Goal: Task Accomplishment & Management: Complete application form

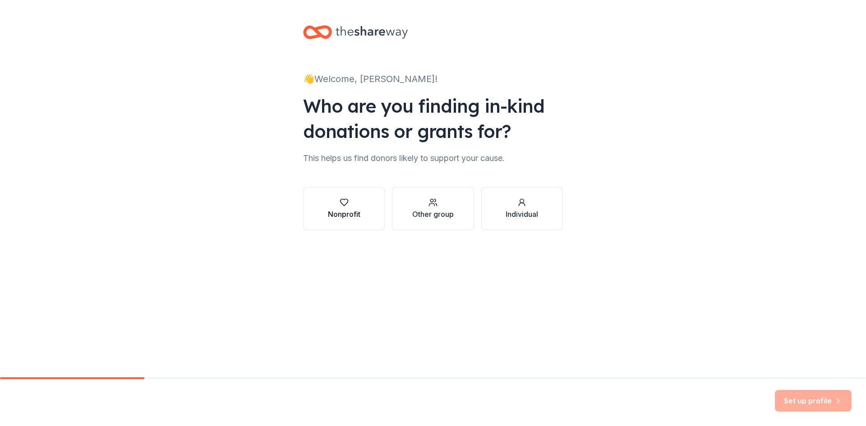
click at [376, 209] on button "Nonprofit" at bounding box center [344, 208] width 82 height 43
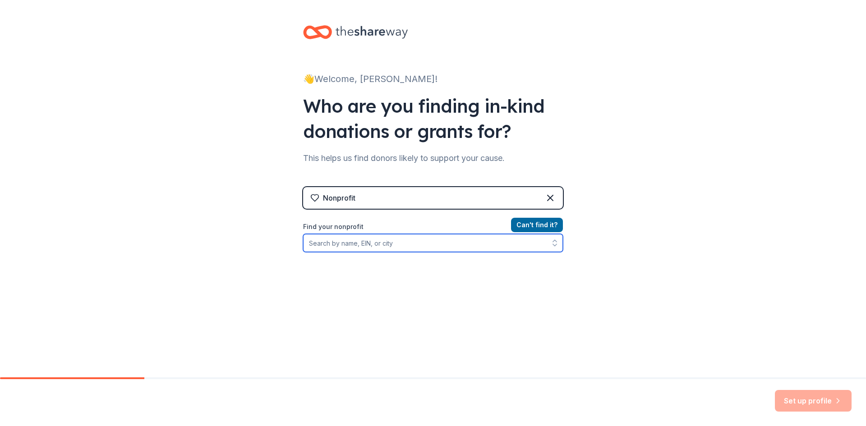
click at [369, 238] on input "Find your nonprofit" at bounding box center [433, 243] width 260 height 18
type input "870980719"
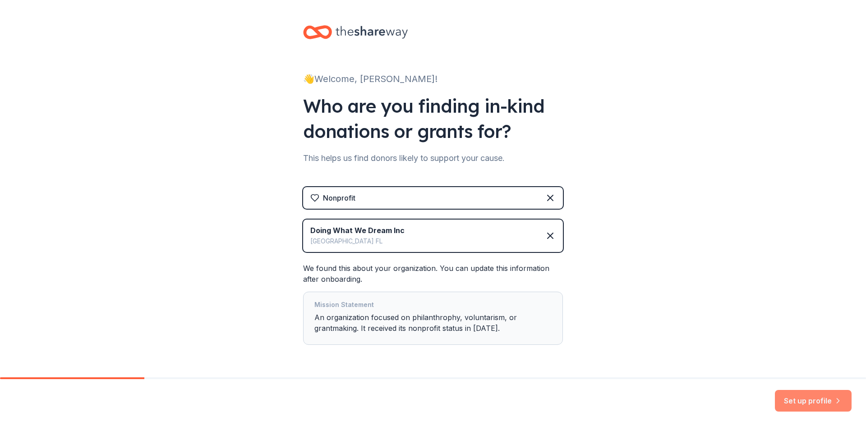
click at [800, 405] on button "Set up profile" at bounding box center [813, 401] width 77 height 22
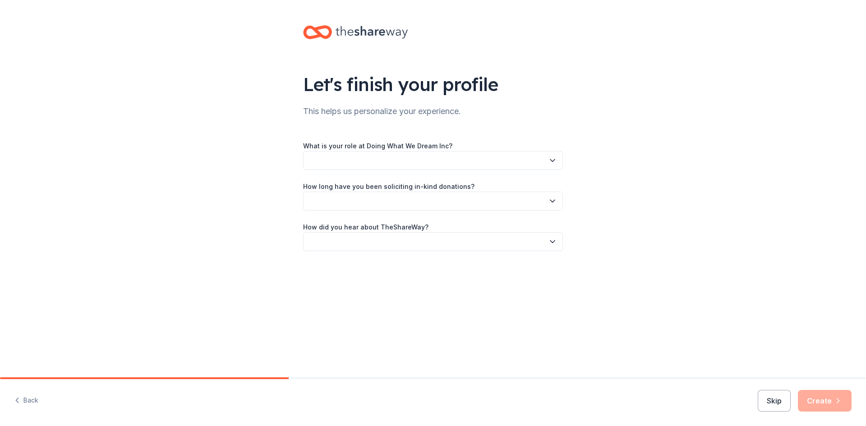
click at [408, 164] on button "button" at bounding box center [433, 160] width 260 height 19
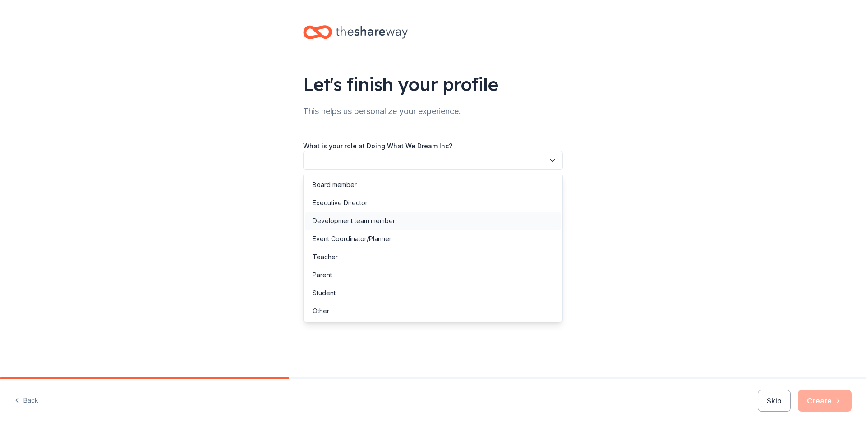
click at [366, 218] on div "Development team member" at bounding box center [354, 221] width 83 height 11
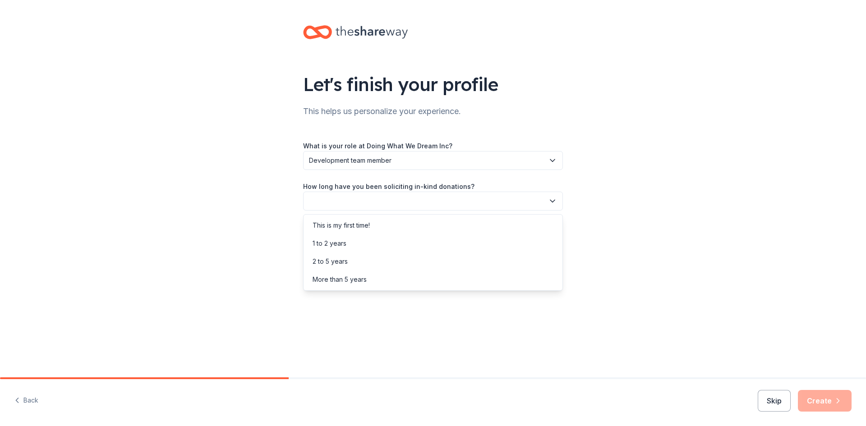
click at [368, 207] on button "button" at bounding box center [433, 201] width 260 height 19
click at [353, 240] on div "1 to 2 years" at bounding box center [432, 244] width 255 height 18
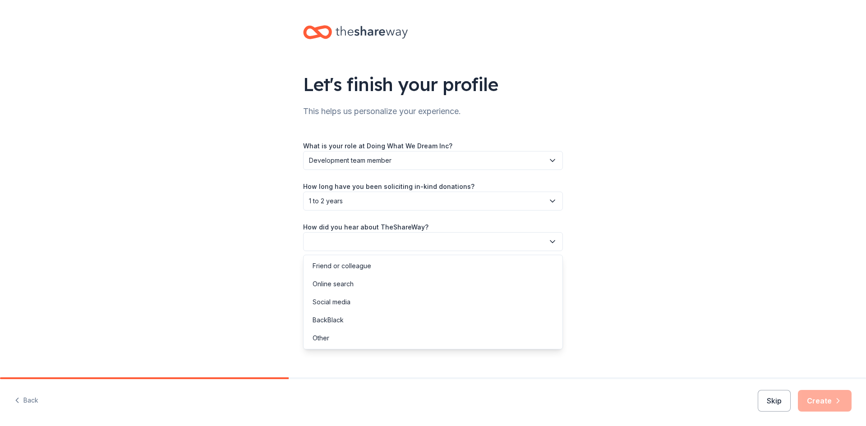
click at [355, 237] on button "button" at bounding box center [433, 241] width 260 height 19
click at [347, 264] on div "Friend or colleague" at bounding box center [342, 266] width 59 height 11
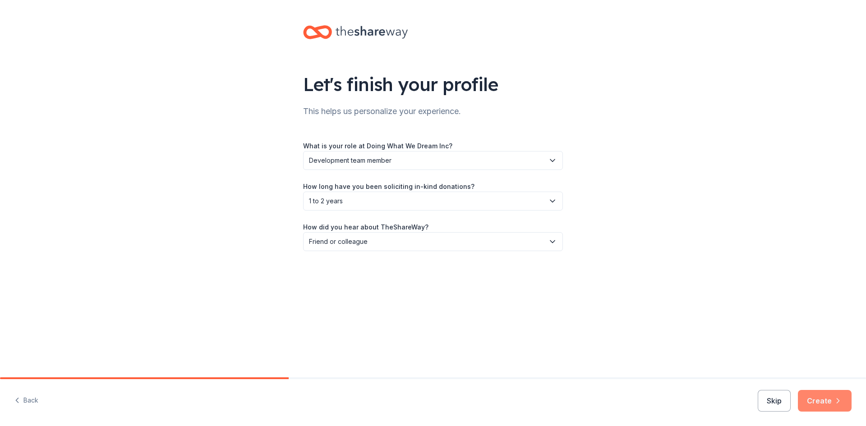
click at [811, 397] on button "Create" at bounding box center [825, 401] width 54 height 22
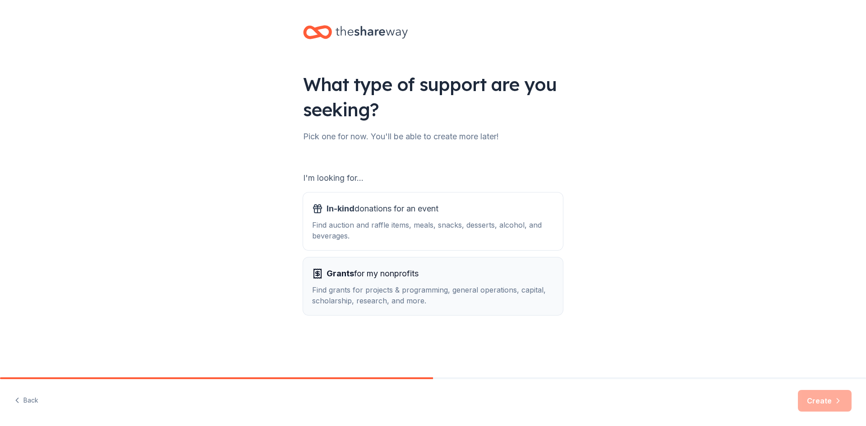
click at [404, 291] on div "Find grants for projects & programming, general operations, capital, scholarshi…" at bounding box center [433, 296] width 242 height 22
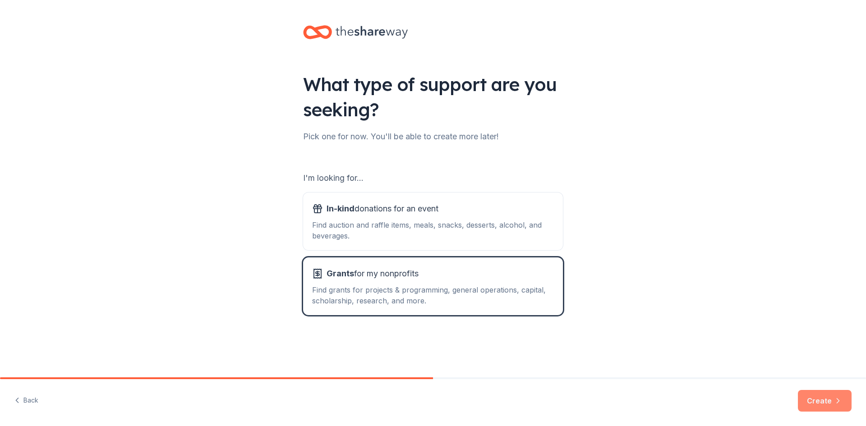
click at [815, 407] on button "Create" at bounding box center [825, 401] width 54 height 22
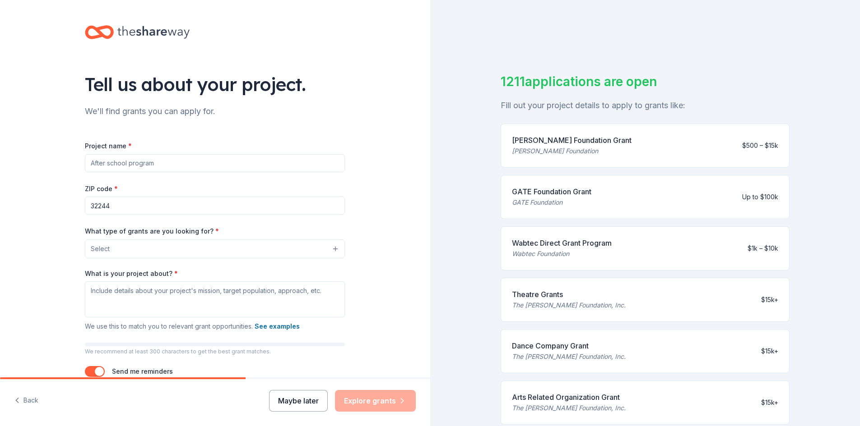
click at [285, 400] on button "Maybe later" at bounding box center [298, 401] width 59 height 22
click at [297, 398] on button "Maybe later" at bounding box center [298, 401] width 59 height 22
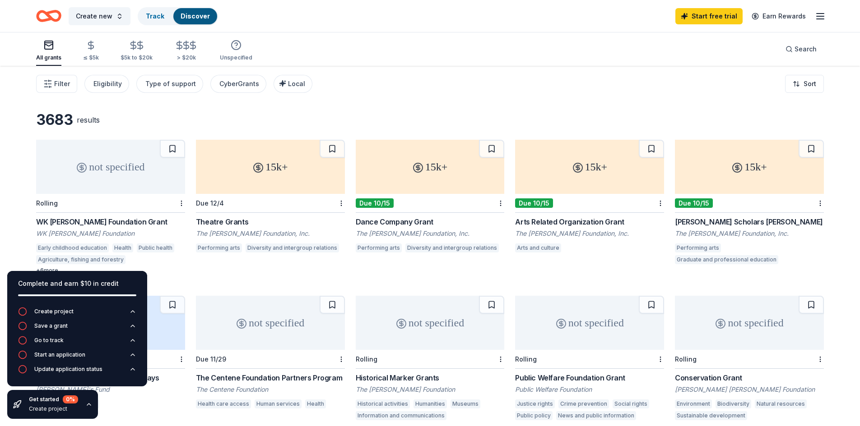
click at [216, 120] on div "3683 results" at bounding box center [429, 120] width 787 height 18
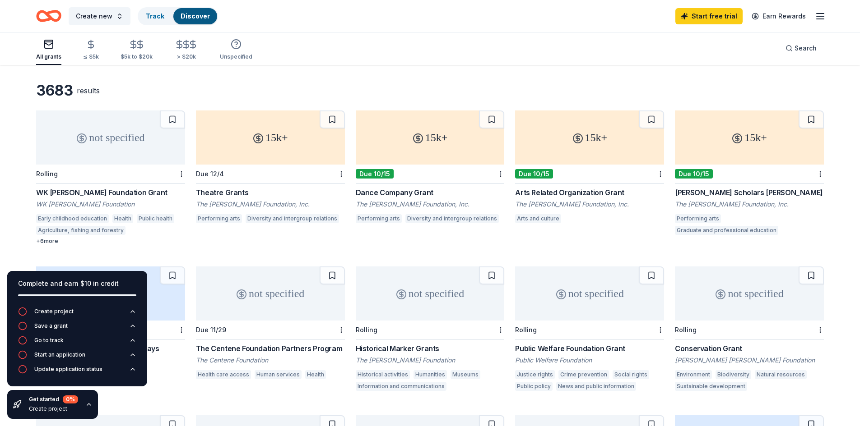
scroll to position [45, 0]
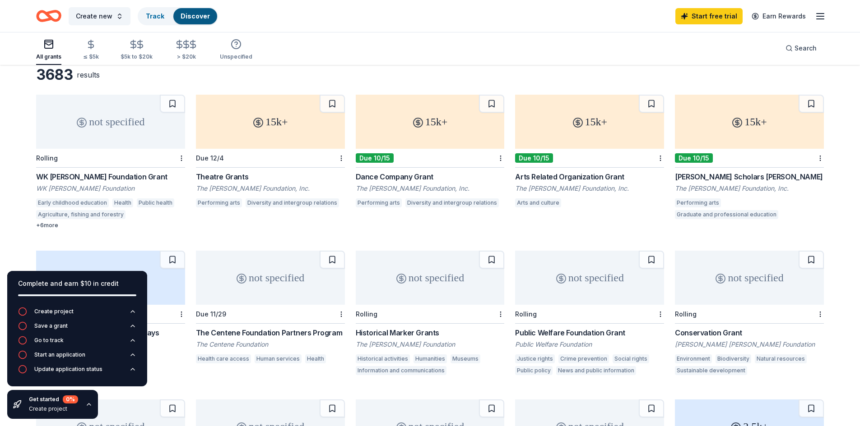
click at [76, 177] on div "WK Kellogg Foundation Grant" at bounding box center [110, 176] width 149 height 11
click at [394, 174] on div "Dance Company Grant" at bounding box center [430, 176] width 149 height 11
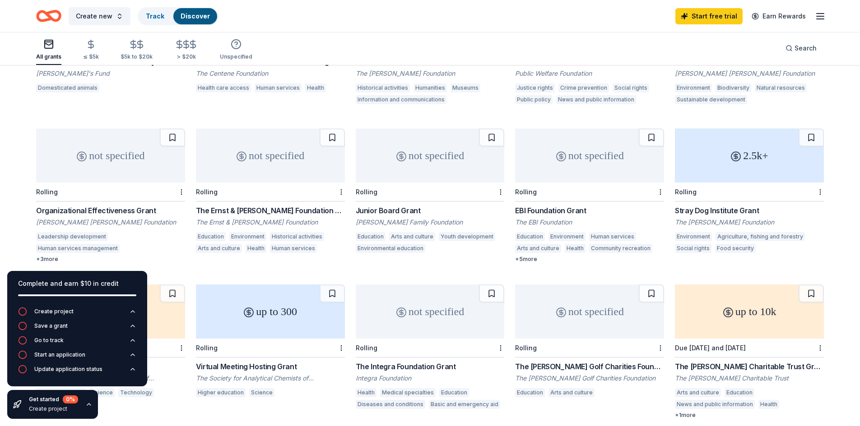
scroll to position [361, 0]
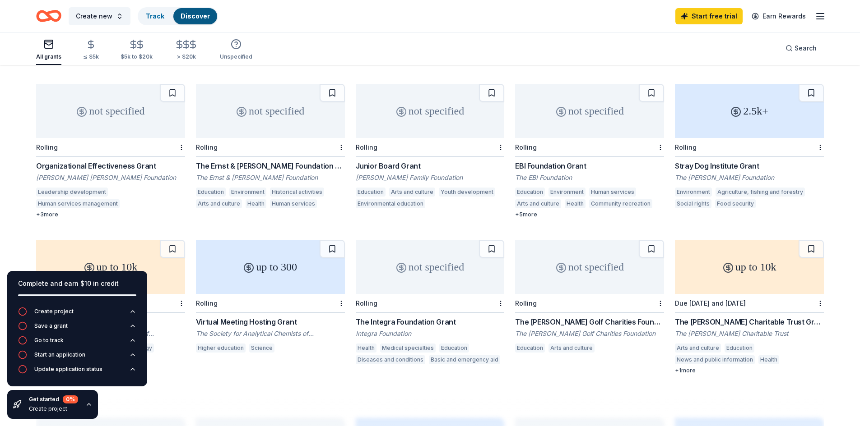
click at [52, 213] on div "+ 3 more" at bounding box center [110, 214] width 149 height 7
click at [302, 164] on div "The Ernst & Elfriede Frank Foundation Grant" at bounding box center [270, 166] width 149 height 11
click at [391, 131] on div "not specified" at bounding box center [430, 111] width 149 height 54
click at [561, 167] on div "EBI Foundation Grant" at bounding box center [589, 166] width 149 height 11
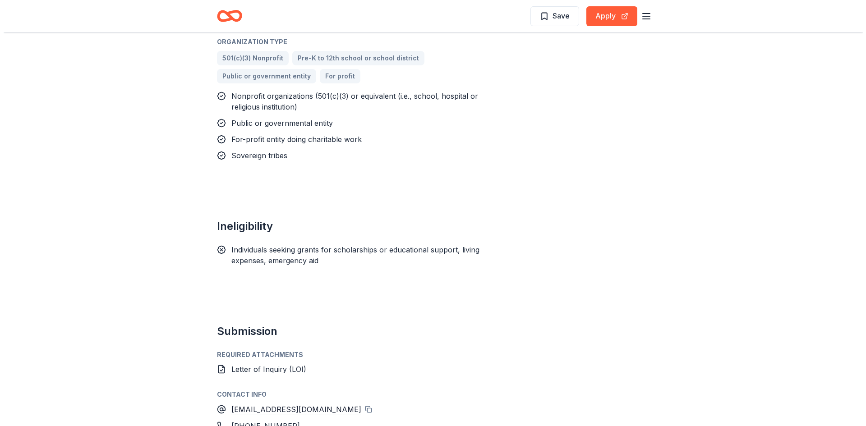
scroll to position [988, 0]
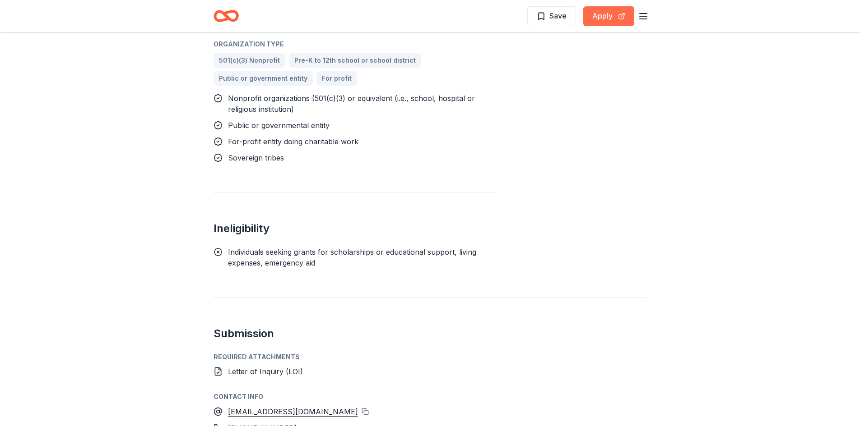
click at [608, 18] on button "Apply" at bounding box center [608, 16] width 51 height 20
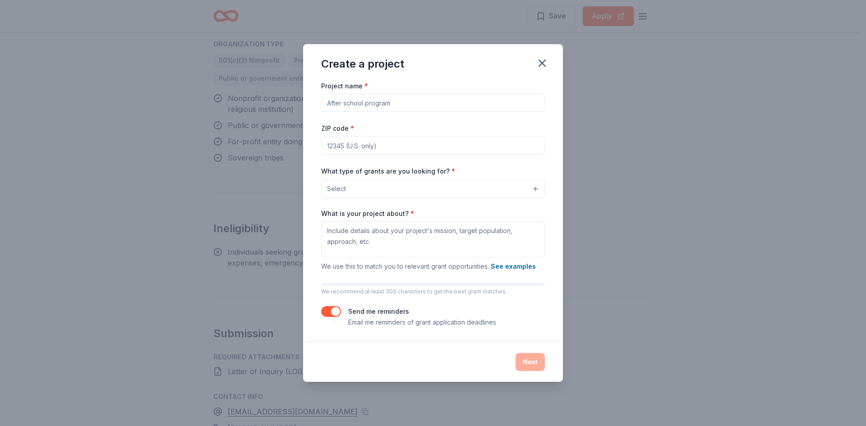
click at [423, 100] on input "Project name *" at bounding box center [433, 103] width 224 height 18
type input "Building The Dream"
type input "32065"
click at [409, 190] on button "Select" at bounding box center [433, 189] width 224 height 19
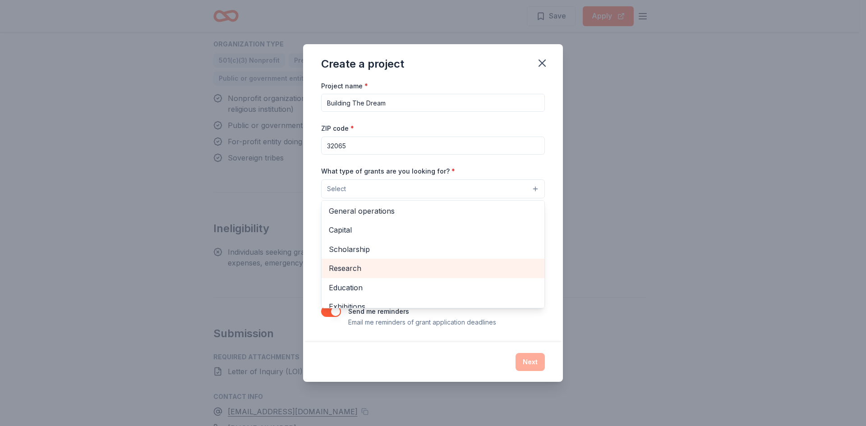
scroll to position [0, 0]
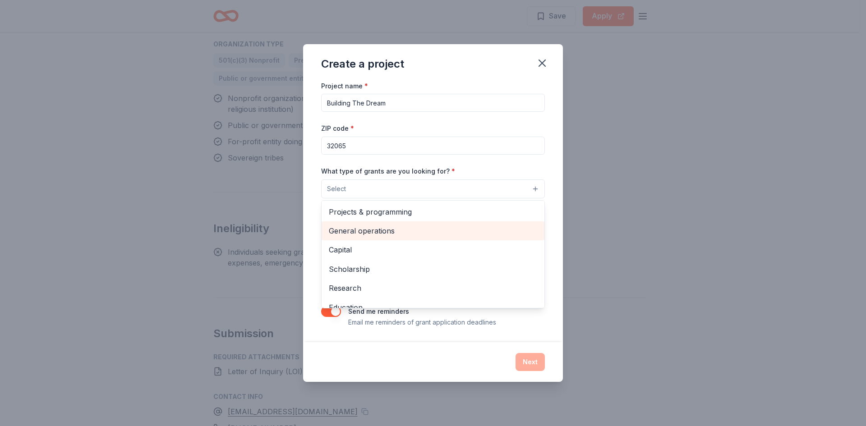
click at [377, 231] on span "General operations" at bounding box center [433, 231] width 208 height 12
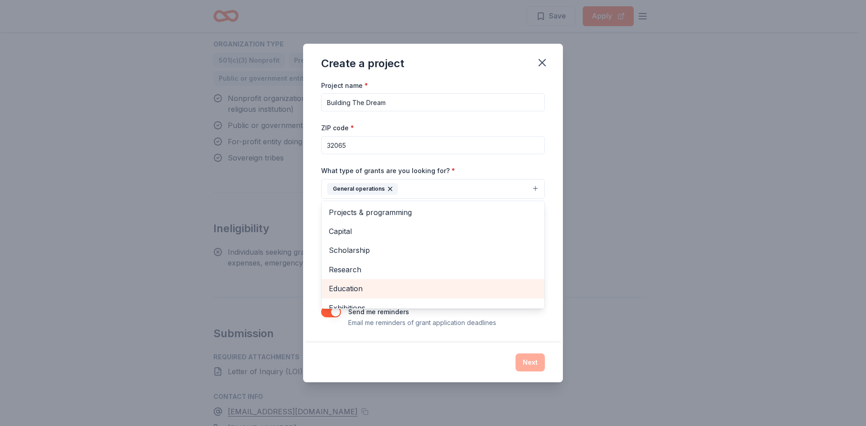
click at [354, 289] on span "Education" at bounding box center [433, 289] width 208 height 12
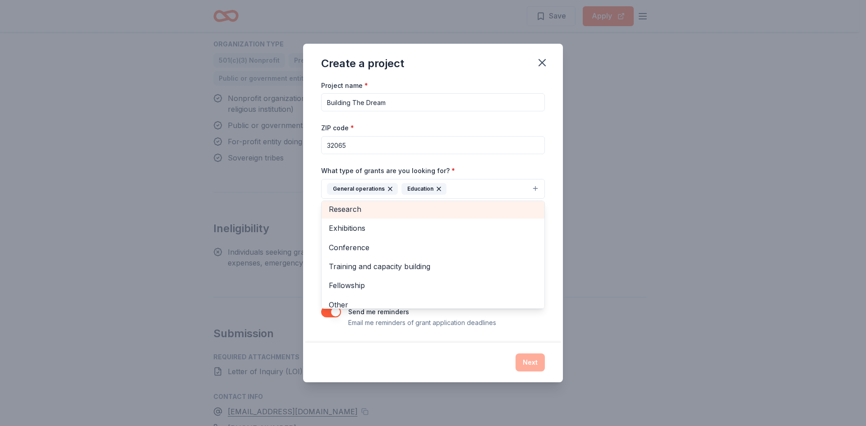
scroll to position [68, 0]
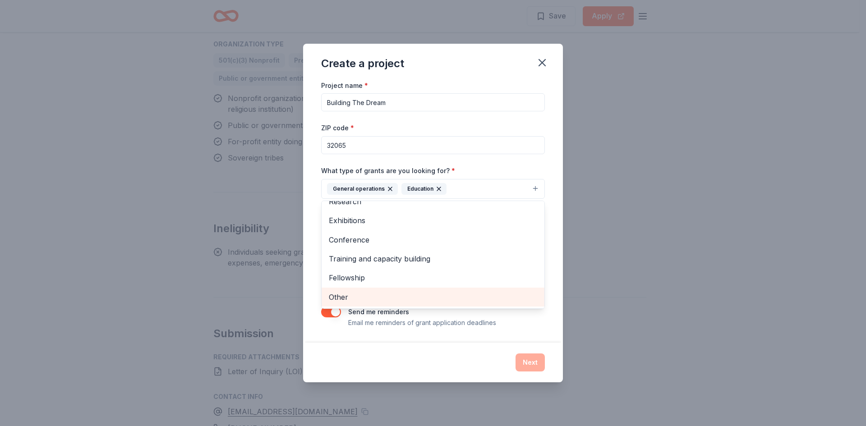
click at [391, 295] on span "Other" at bounding box center [433, 298] width 208 height 12
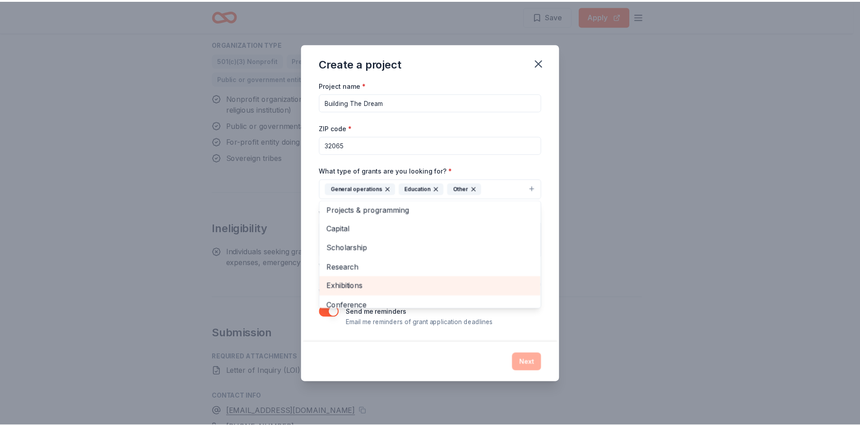
scroll to position [0, 0]
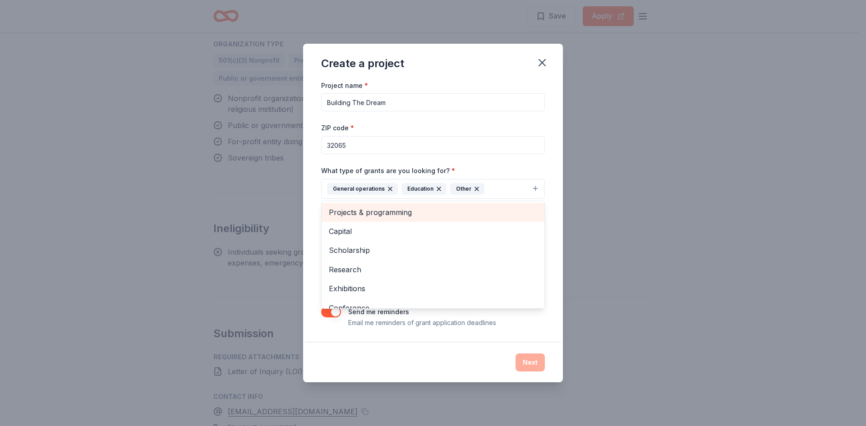
click at [430, 216] on span "Projects & programming" at bounding box center [433, 213] width 208 height 12
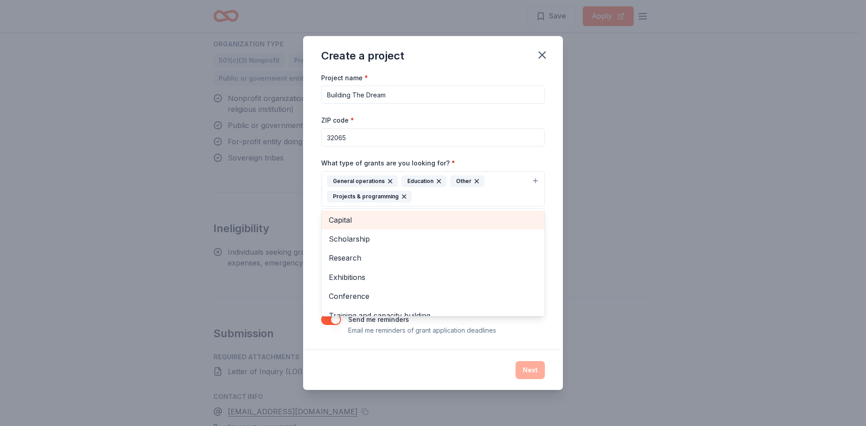
click at [523, 220] on span "Capital" at bounding box center [433, 220] width 208 height 12
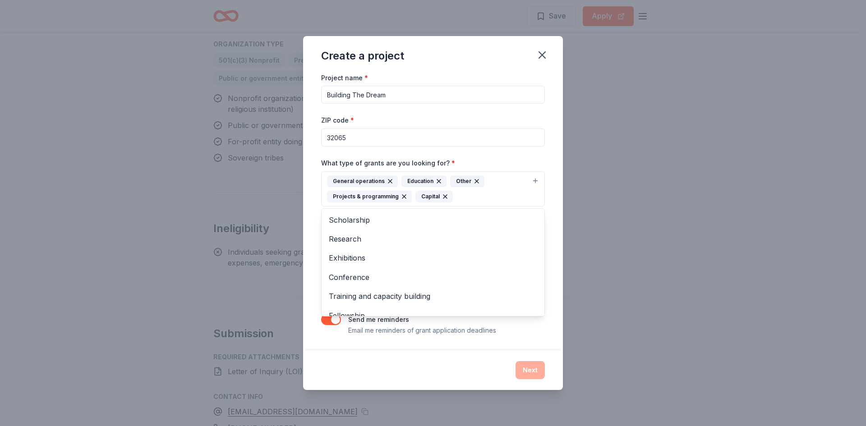
drag, startPoint x: 569, startPoint y: 222, endPoint x: 564, endPoint y: 224, distance: 6.5
click at [570, 222] on div "Create a project Project name * Building The Dream ZIP code * 32065 What type o…" at bounding box center [433, 213] width 866 height 426
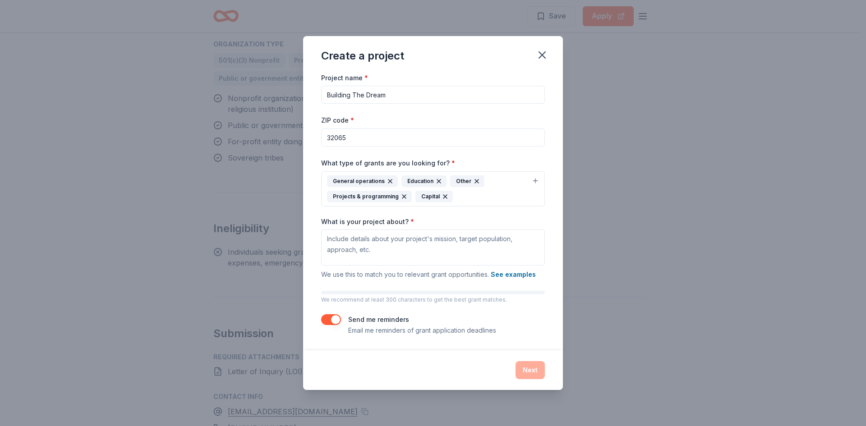
click at [559, 225] on div "Project name * Building The Dream ZIP code * 32065 What type of grants are you …" at bounding box center [433, 211] width 260 height 278
click at [449, 241] on textarea "What is your project about? *" at bounding box center [433, 248] width 224 height 36
click at [329, 315] on button "button" at bounding box center [331, 320] width 20 height 11
click at [415, 249] on textarea "What is your project about? *" at bounding box center [433, 248] width 224 height 36
click at [360, 241] on textarea "What is your project about? *" at bounding box center [433, 248] width 224 height 36
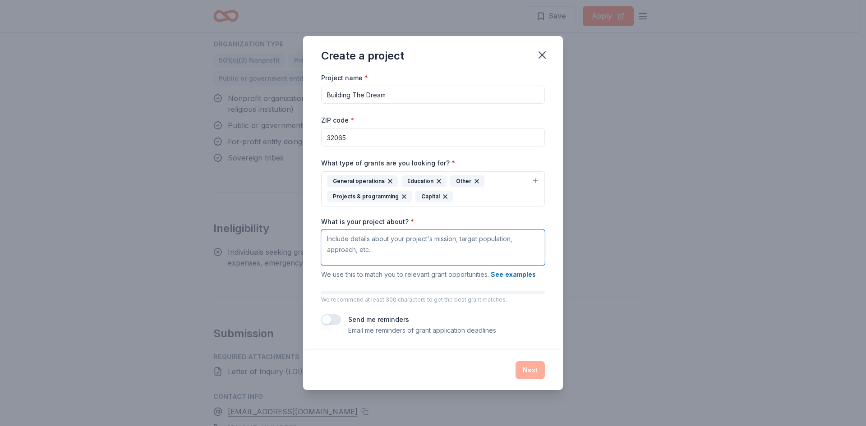
paste textarea "The “Building the Dream” project is all about transforming vision into reality …"
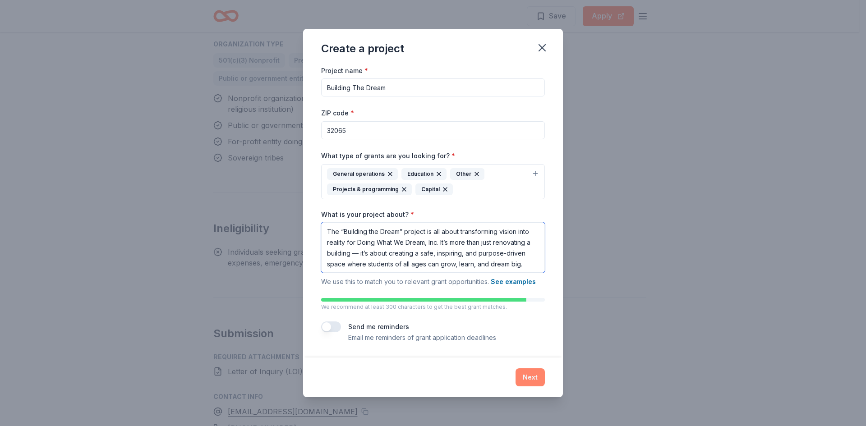
type textarea "The “Building the Dream” project is all about transforming vision into reality …"
click at [528, 380] on button "Next" at bounding box center [530, 378] width 29 height 18
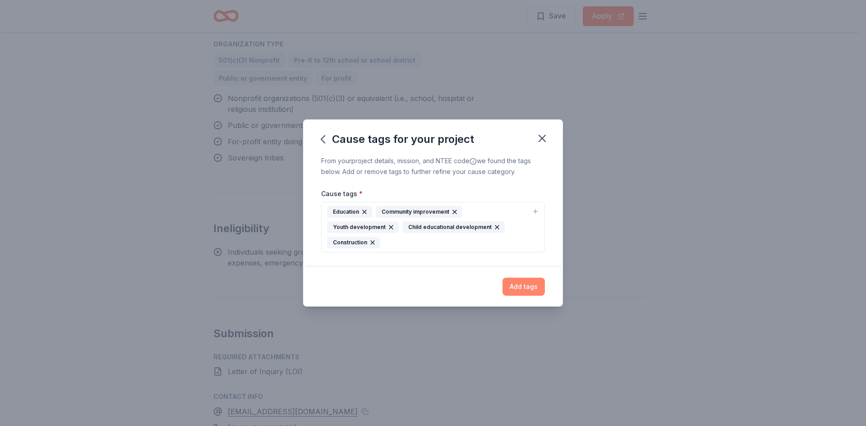
click at [524, 280] on button "Add tags" at bounding box center [524, 287] width 42 height 18
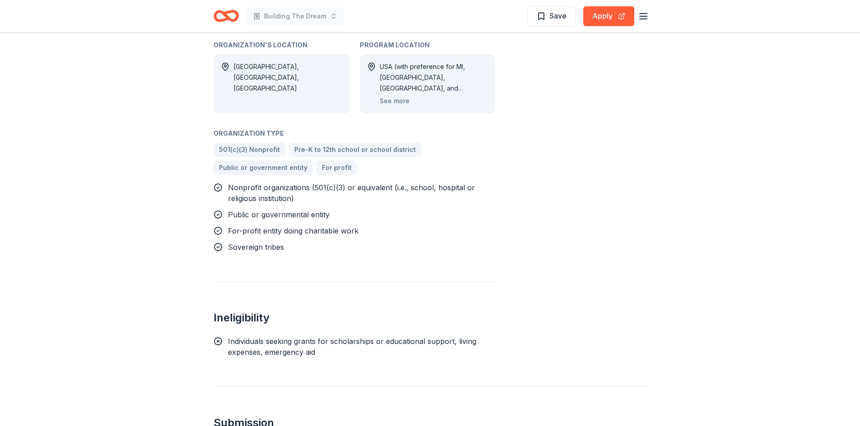
scroll to position [898, 0]
click at [610, 15] on button "Apply" at bounding box center [608, 16] width 51 height 20
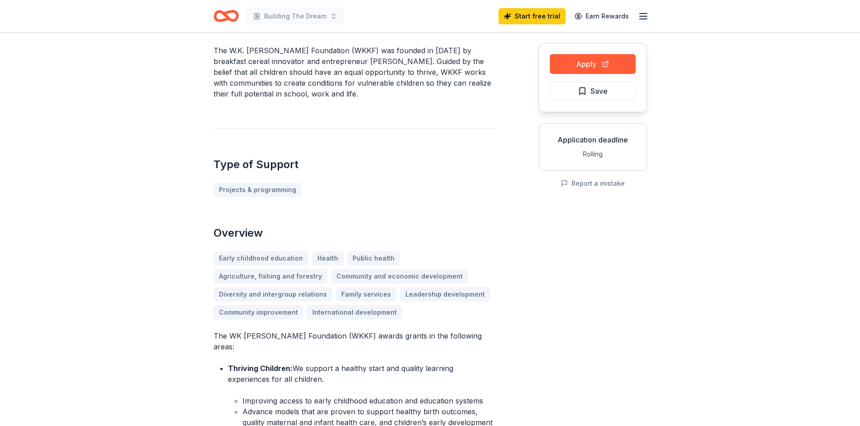
scroll to position [0, 0]
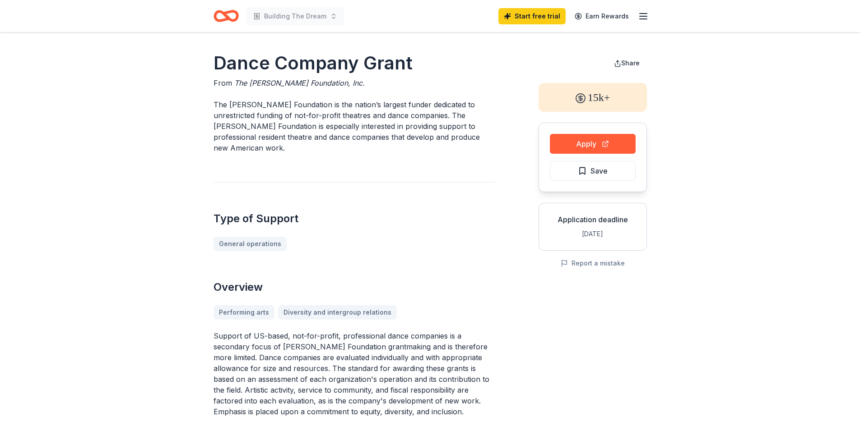
scroll to position [45, 0]
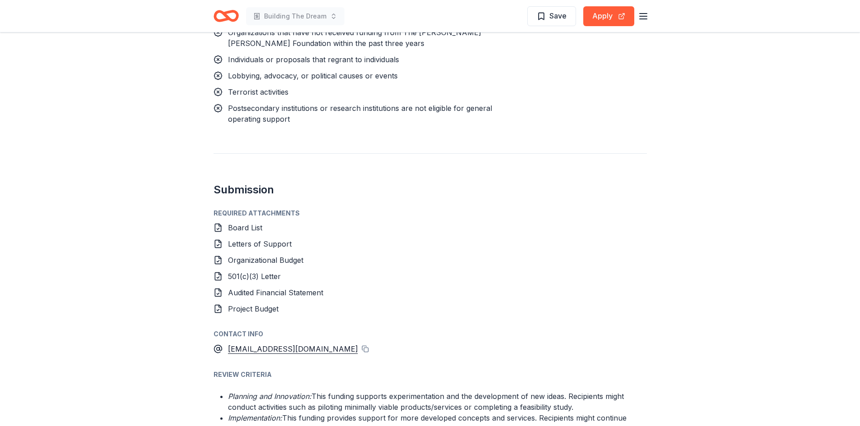
scroll to position [993, 0]
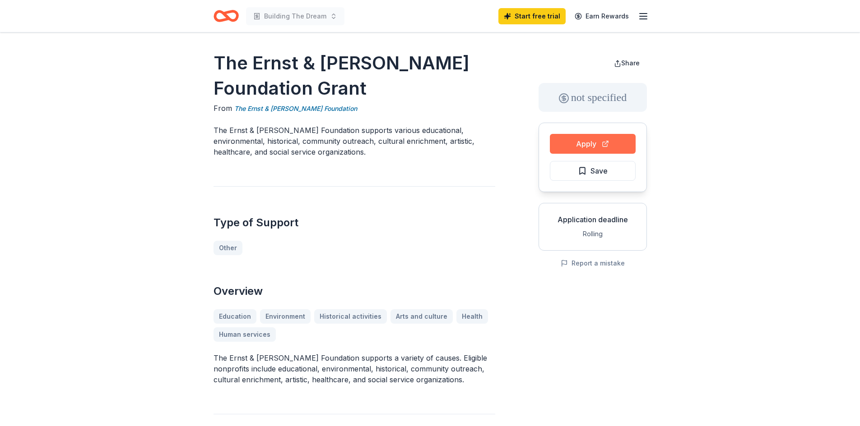
click at [578, 142] on button "Apply" at bounding box center [593, 144] width 86 height 20
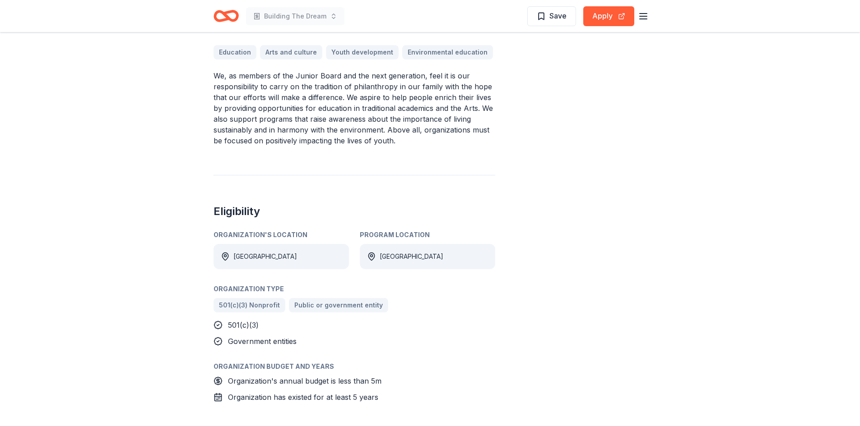
scroll to position [271, 0]
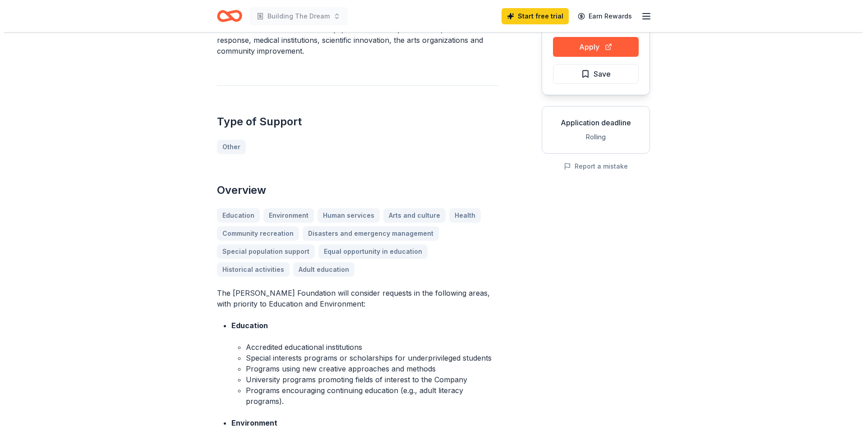
scroll to position [226, 0]
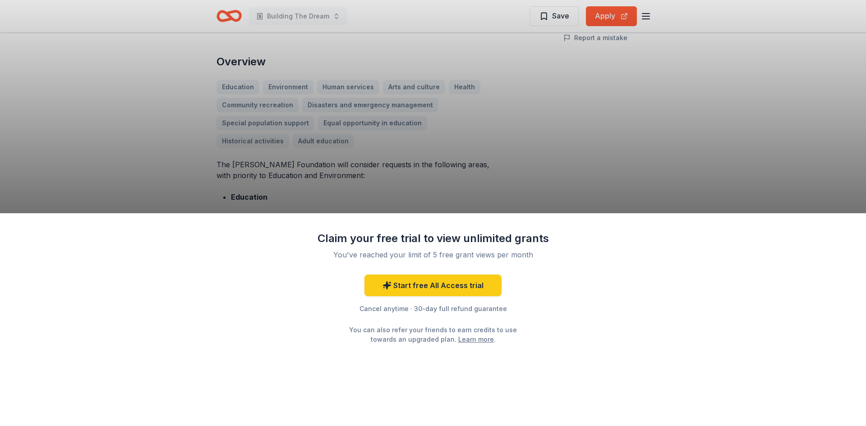
click at [605, 161] on div "Claim your free trial to view unlimited grants You've reached your limit of 5 f…" at bounding box center [433, 213] width 866 height 426
click at [458, 287] on link "Start free All Access trial" at bounding box center [433, 286] width 137 height 22
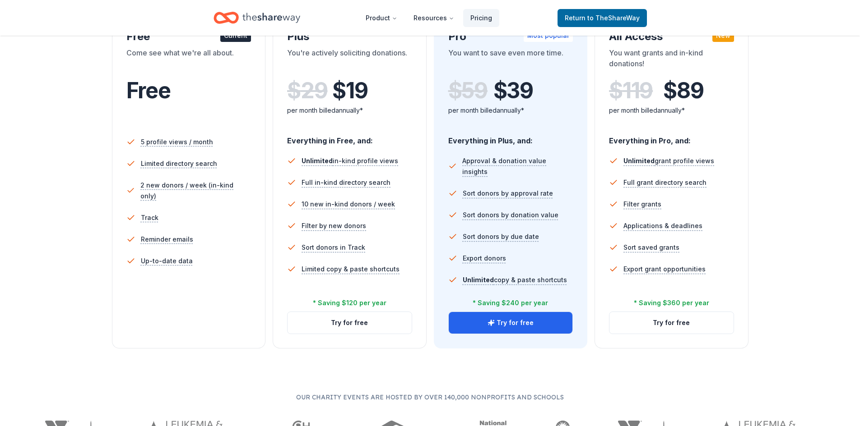
scroll to position [180, 0]
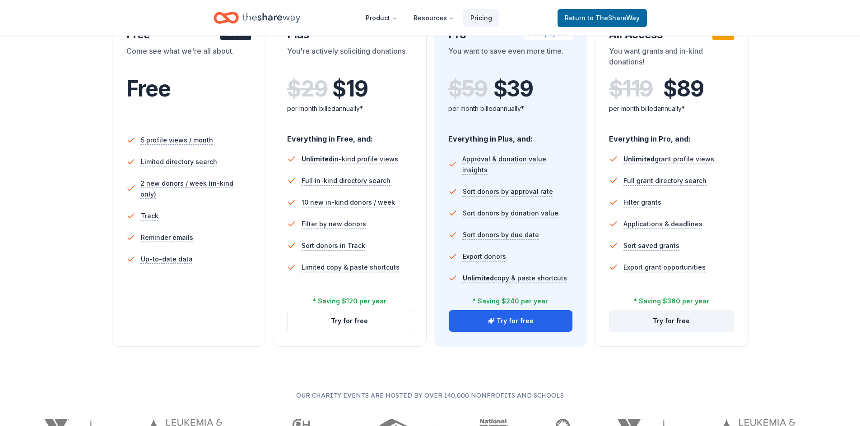
click at [662, 319] on button "Try for free" at bounding box center [671, 321] width 124 height 22
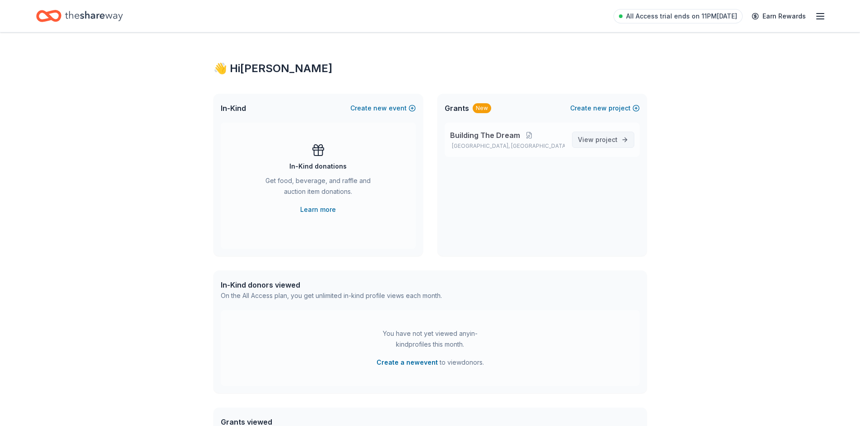
click at [618, 138] on link "View project" at bounding box center [603, 140] width 62 height 16
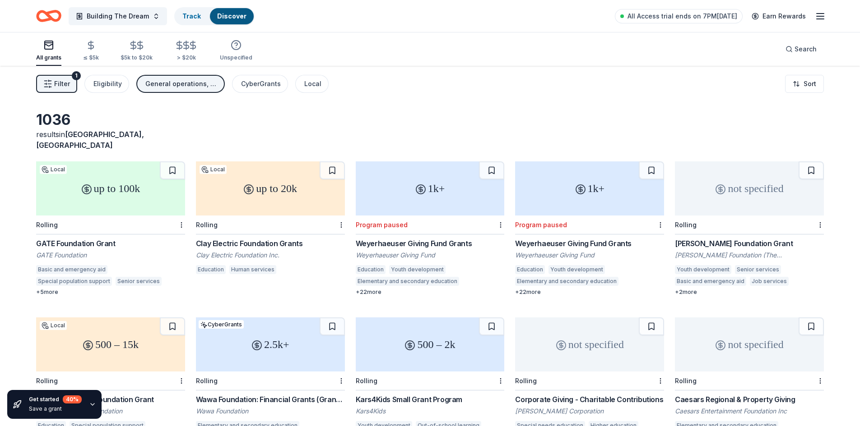
click at [110, 238] on div "GATE Foundation Grant" at bounding box center [110, 243] width 149 height 11
click at [290, 238] on div "Clay Electric Foundation Grants" at bounding box center [270, 243] width 149 height 11
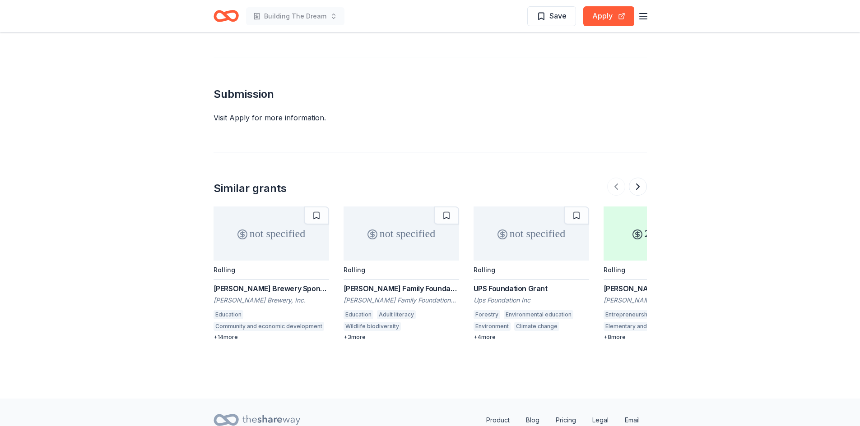
scroll to position [1128, 0]
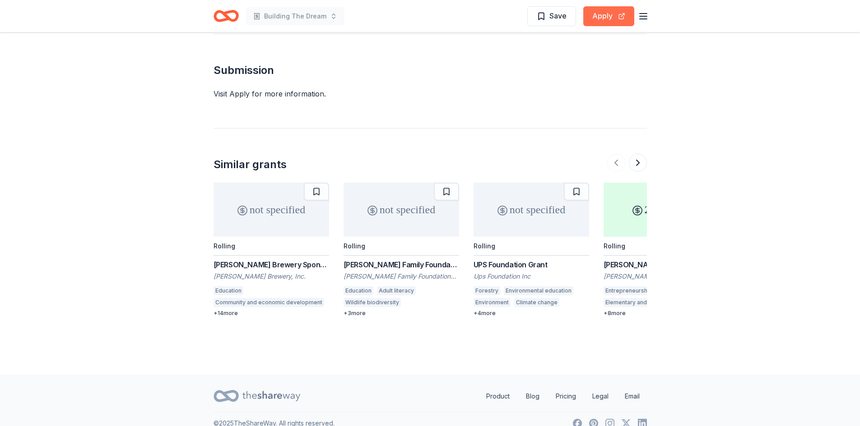
click at [616, 15] on button "Apply" at bounding box center [608, 16] width 51 height 20
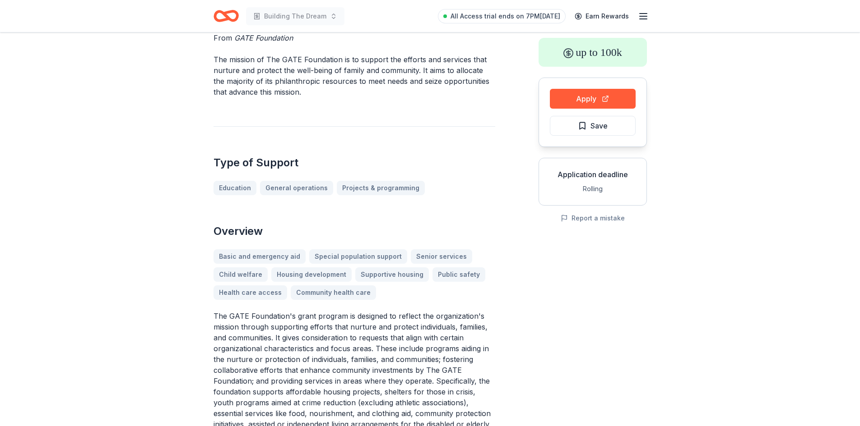
scroll to position [0, 0]
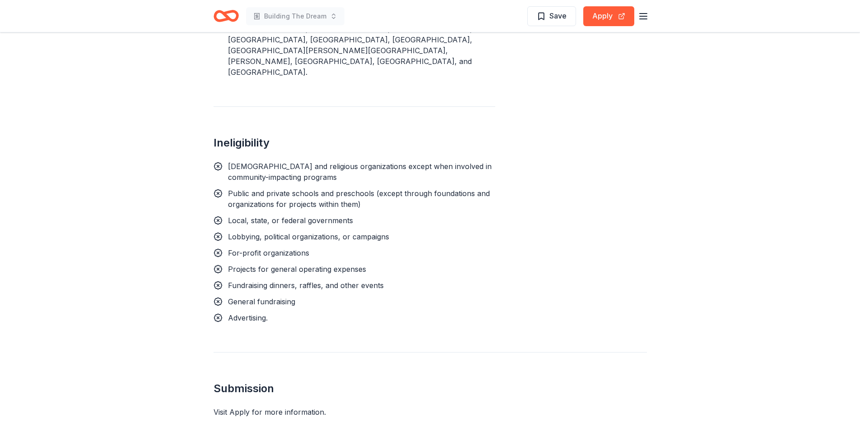
scroll to position [632, 0]
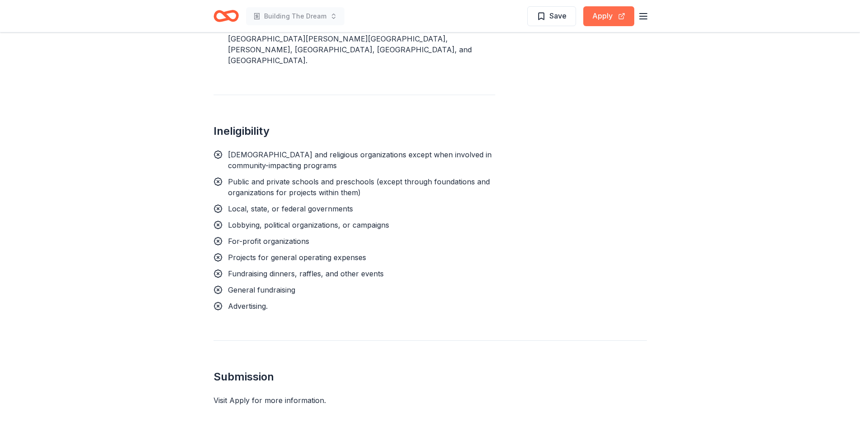
click at [589, 18] on button "Apply" at bounding box center [608, 16] width 51 height 20
